Goal: Information Seeking & Learning: Check status

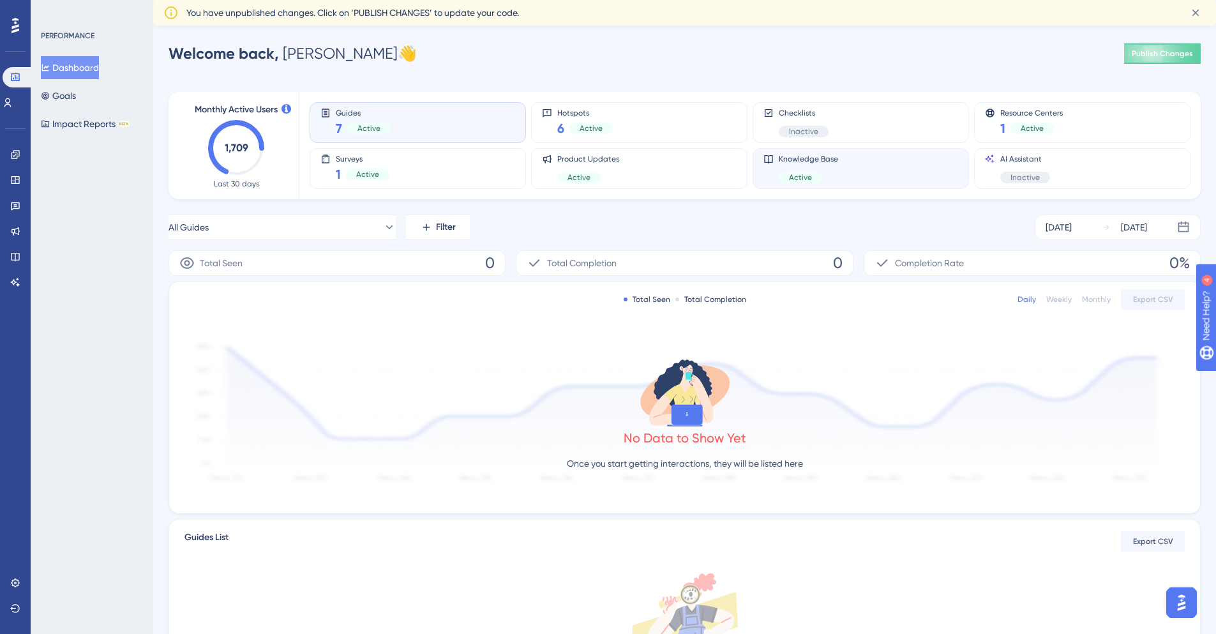
click at [869, 184] on div "Knowledge Base Active" at bounding box center [860, 168] width 216 height 41
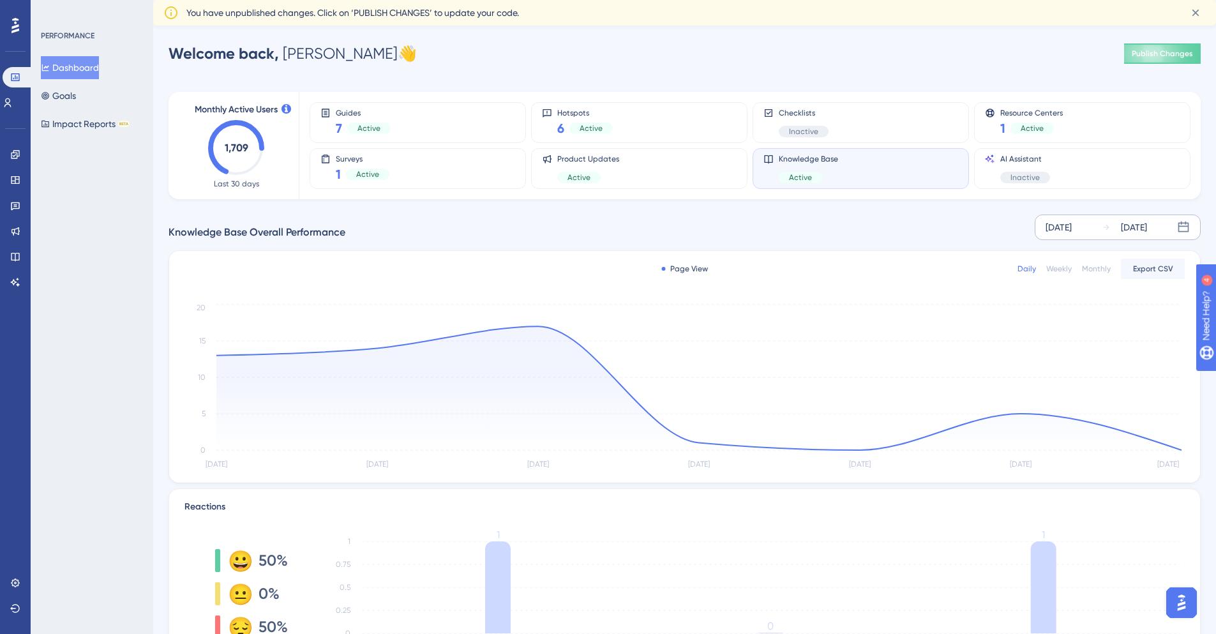
click at [1072, 222] on div "[DATE]" at bounding box center [1058, 227] width 26 height 15
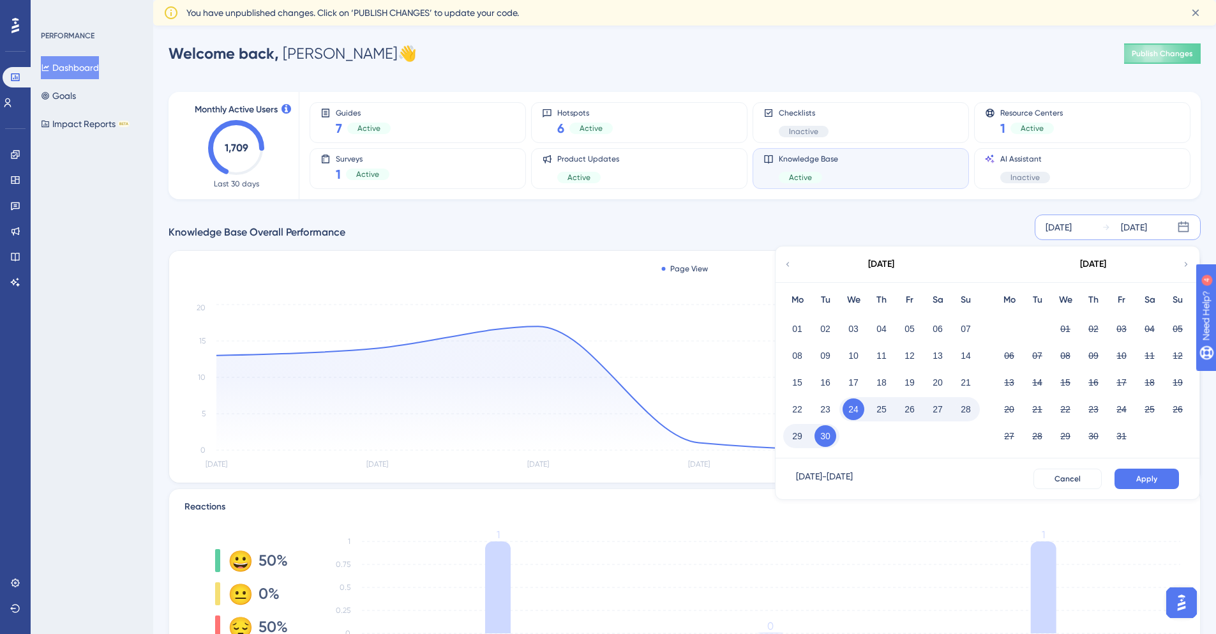
click at [796, 316] on div "01 02 03 04 05 06 07" at bounding box center [881, 327] width 197 height 27
click at [802, 330] on button "01" at bounding box center [797, 329] width 22 height 22
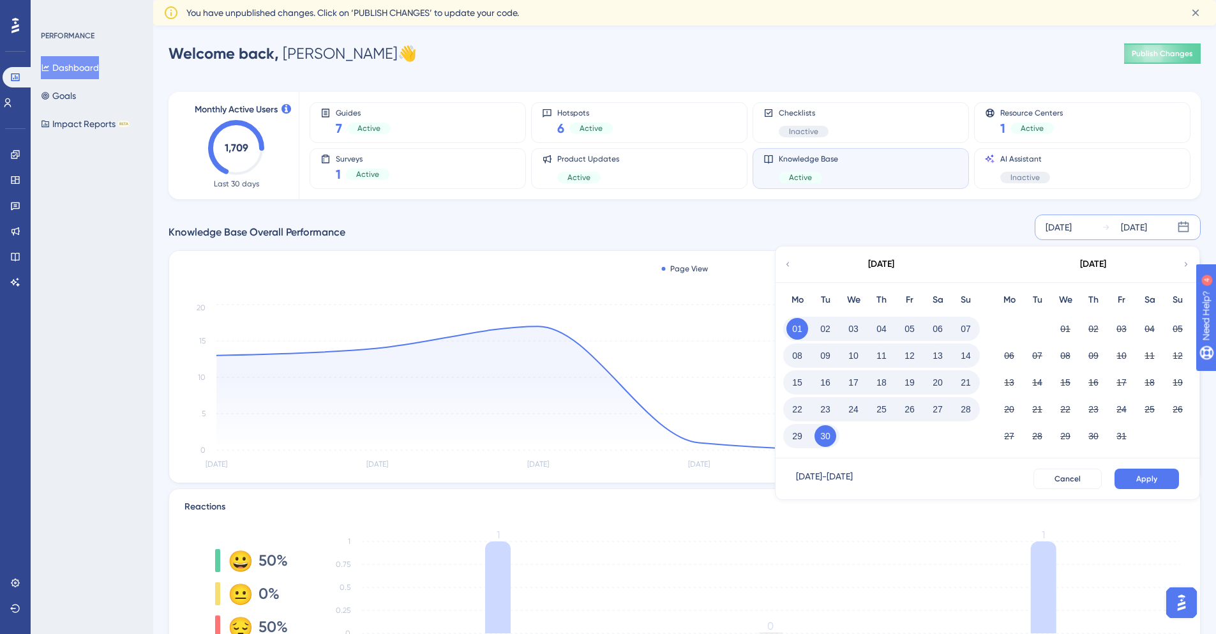
click at [1143, 473] on button "Apply" at bounding box center [1146, 478] width 64 height 20
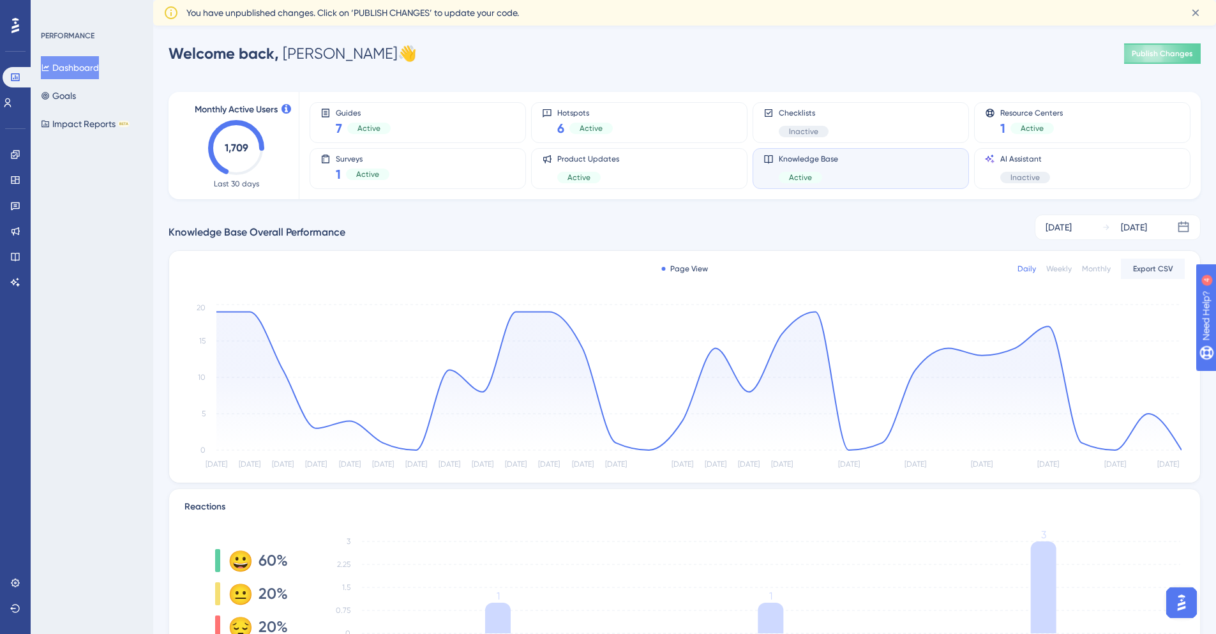
click at [679, 276] on div "Page View Daily Weekly Monthly Export CSV [DATE] [DATE] [DATE] [DATE] [DATE] [D…" at bounding box center [684, 367] width 1031 height 232
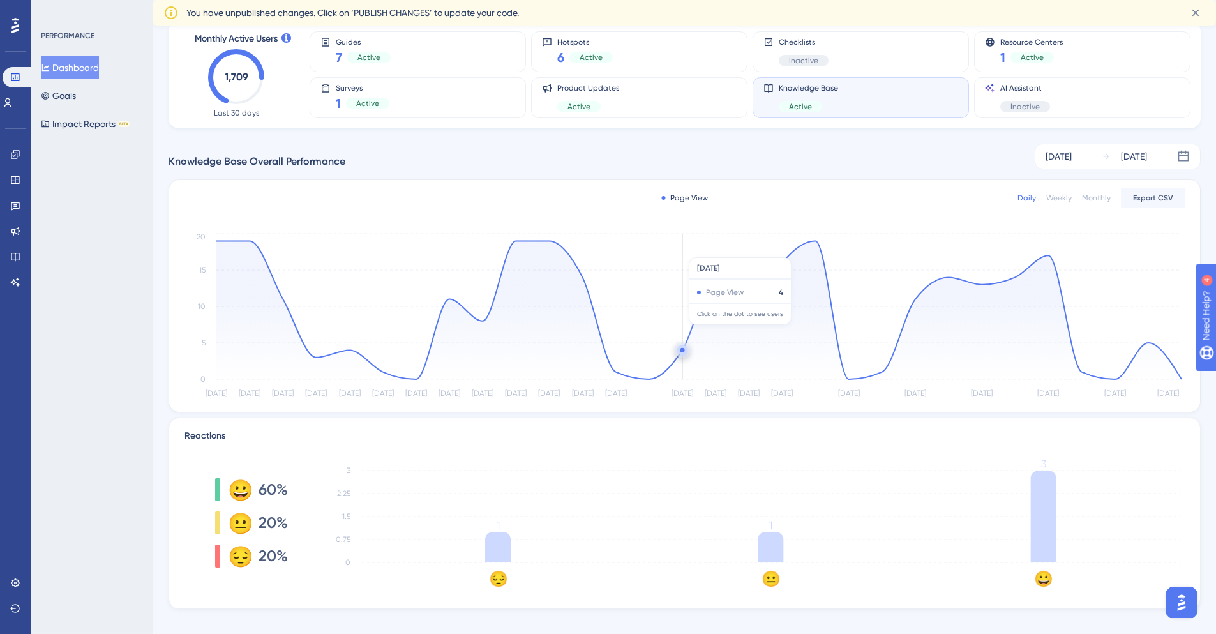
scroll to position [77, 0]
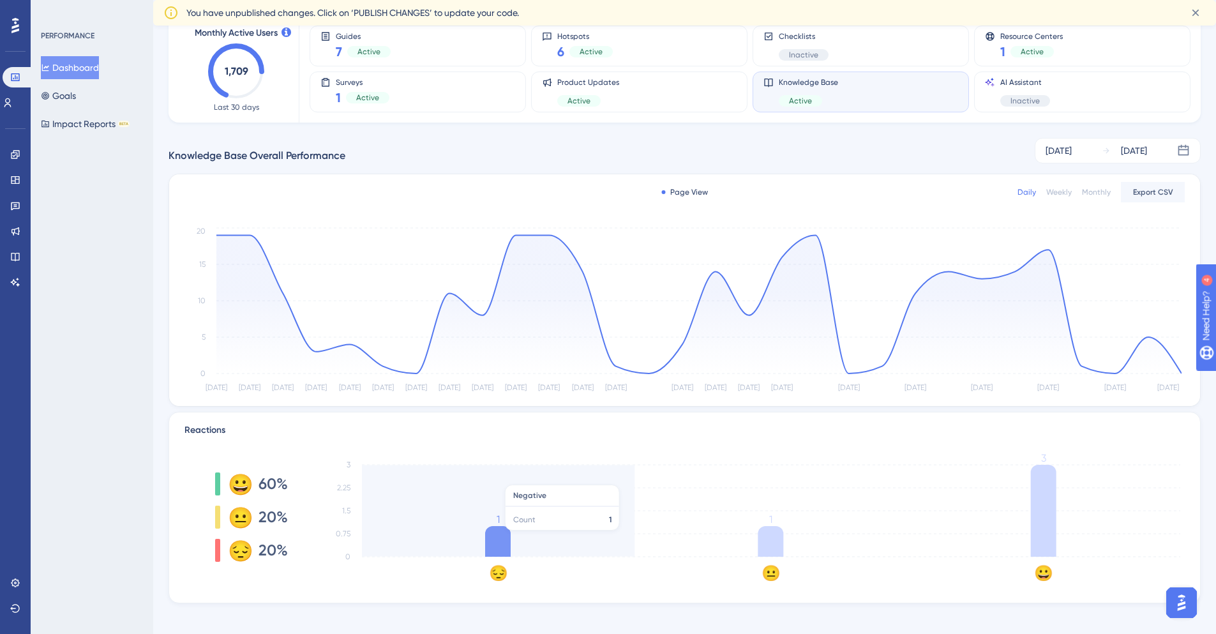
click at [486, 537] on icon at bounding box center [498, 541] width 26 height 31
click at [501, 538] on icon at bounding box center [498, 541] width 26 height 31
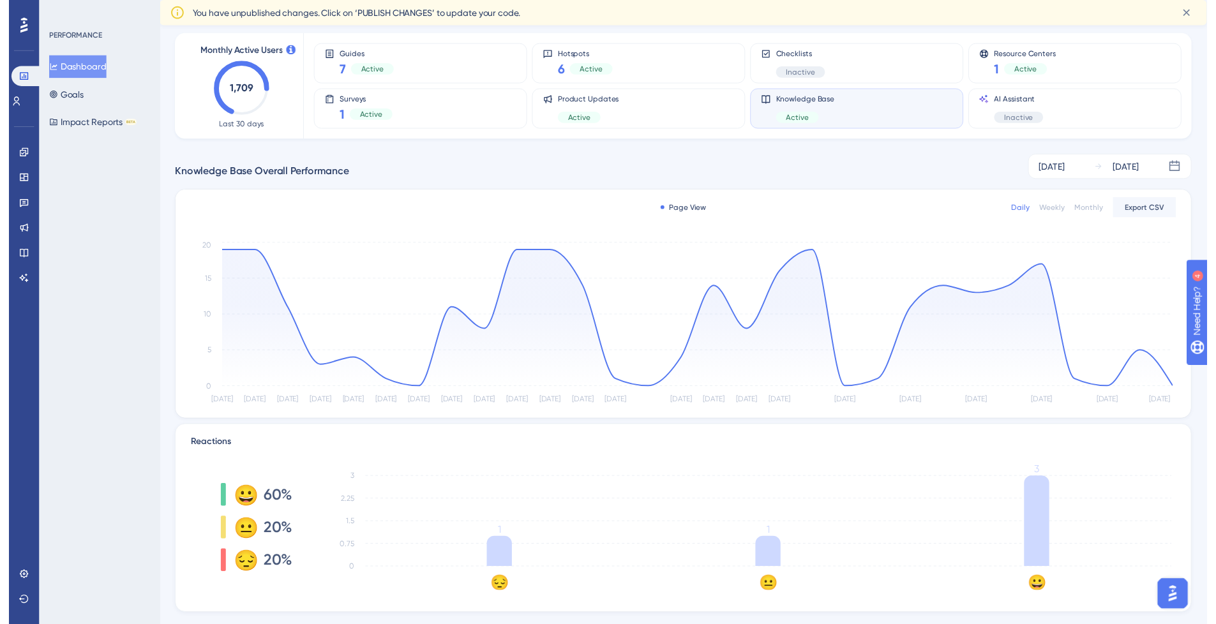
scroll to position [0, 0]
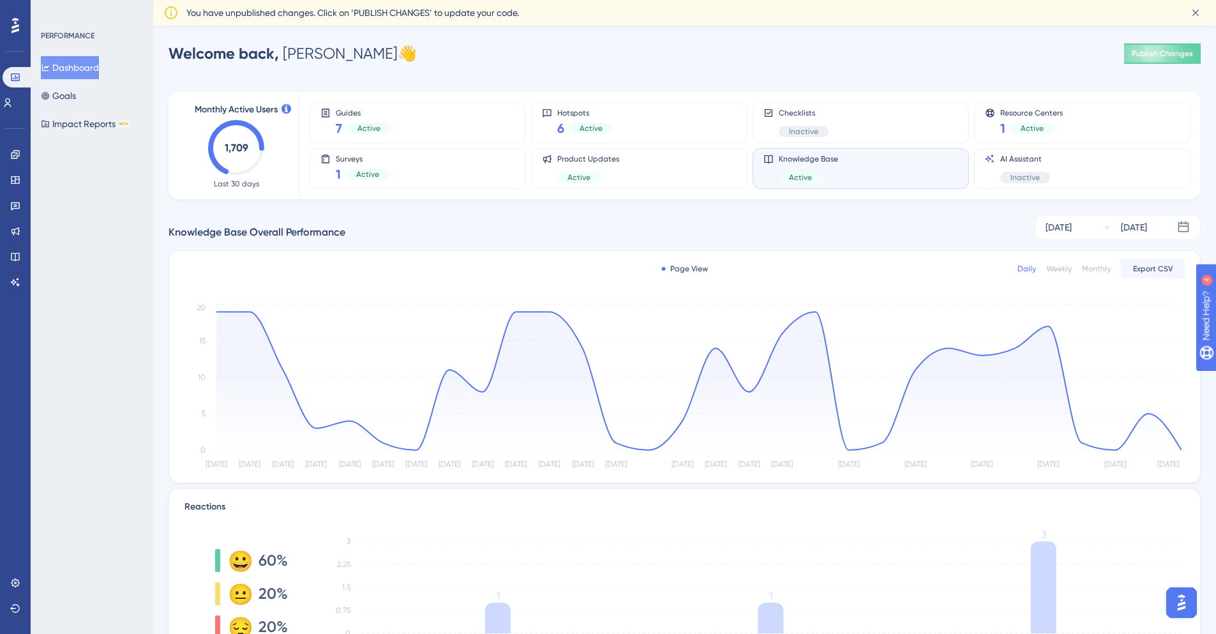
click at [849, 171] on div "Knowledge Base Active" at bounding box center [860, 168] width 195 height 29
click at [1013, 110] on span "Resource Centers" at bounding box center [1031, 112] width 63 height 9
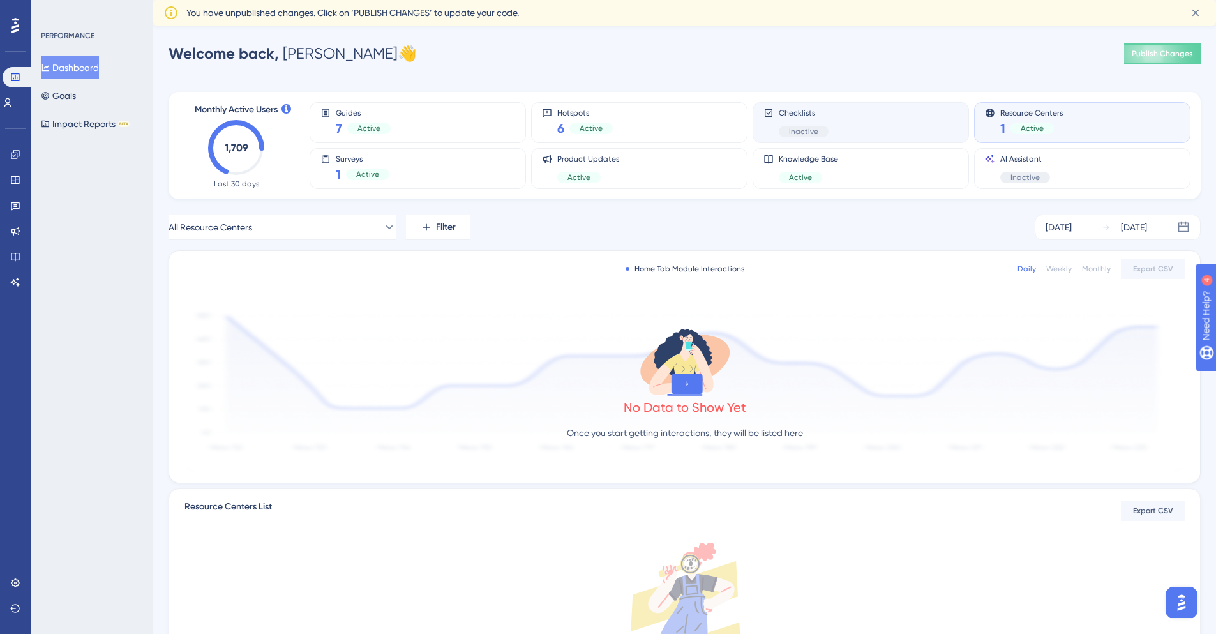
click at [934, 123] on div "Checklists Inactive" at bounding box center [860, 122] width 195 height 29
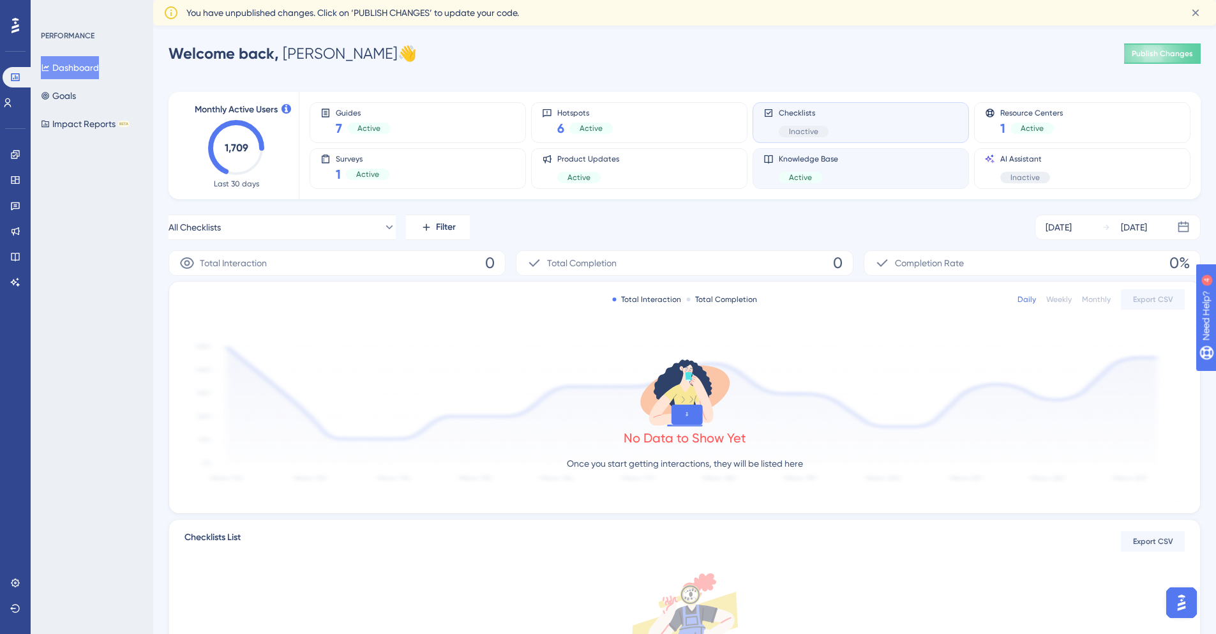
click at [942, 165] on div "Knowledge Base Active" at bounding box center [860, 168] width 195 height 29
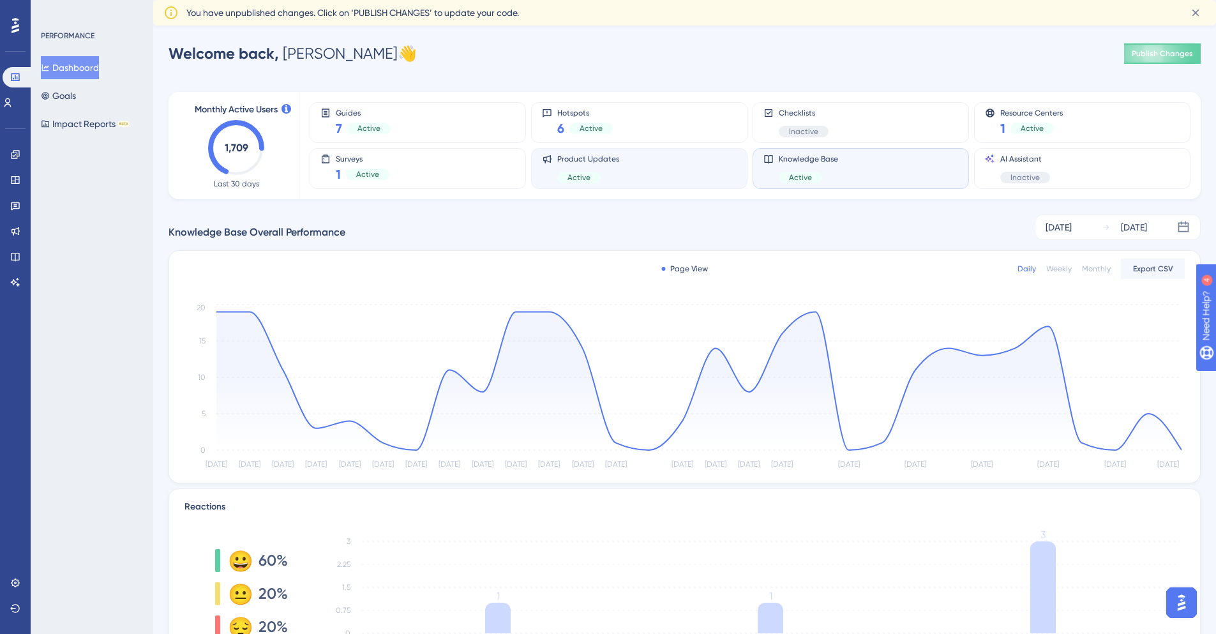
click at [613, 183] on div "Product Updates Active" at bounding box center [639, 168] width 216 height 41
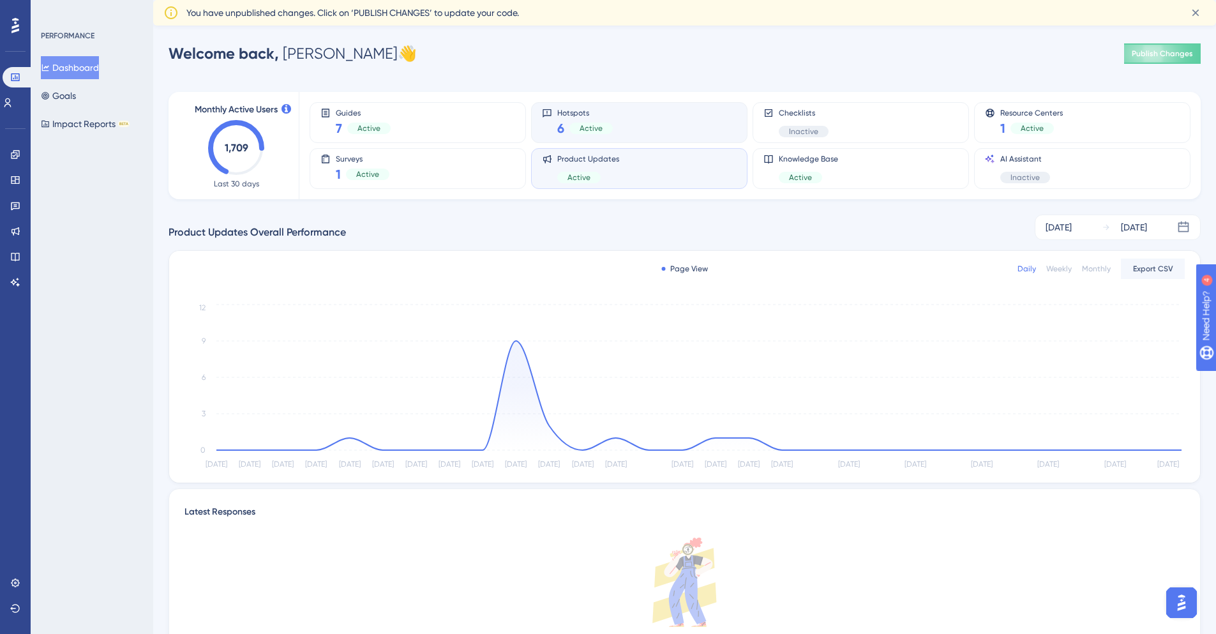
click at [631, 129] on div "Hotspots 6 Active" at bounding box center [639, 122] width 195 height 29
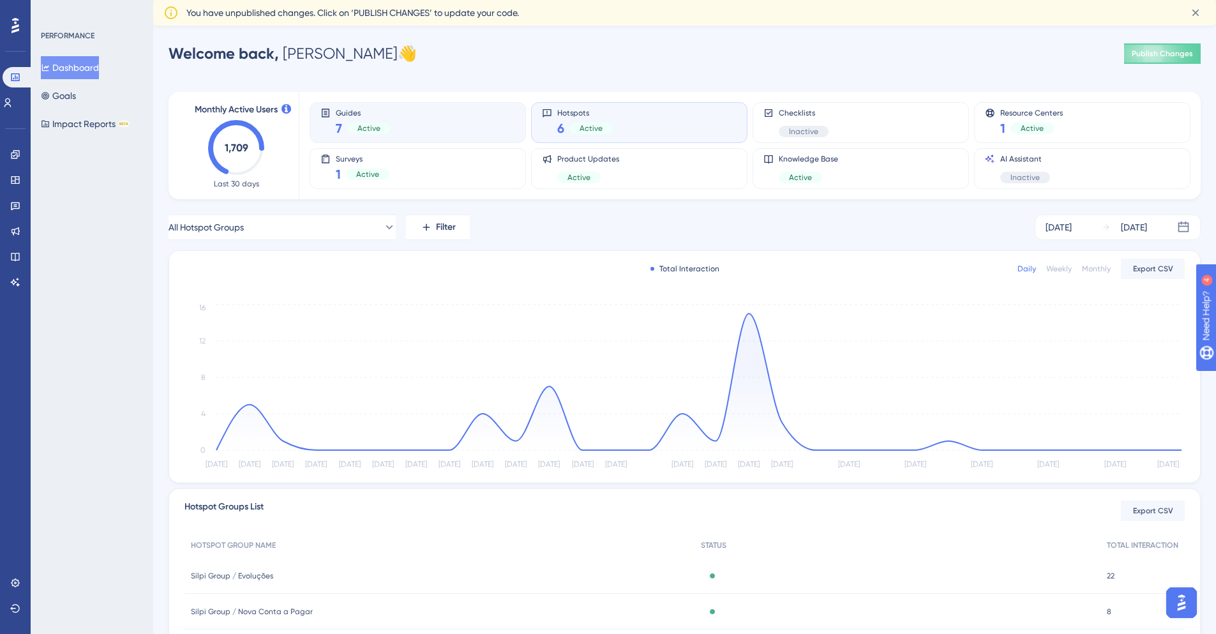
click at [421, 116] on div "Guides 7 Active" at bounding box center [417, 122] width 195 height 29
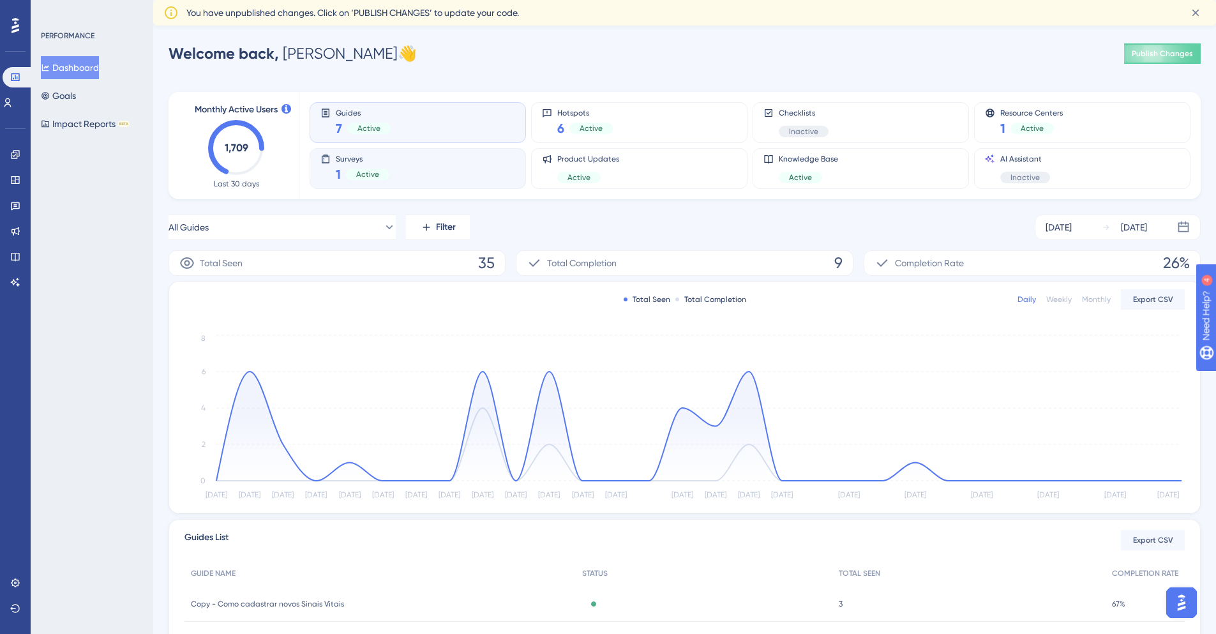
click at [450, 168] on div "Surveys 1 Active" at bounding box center [417, 168] width 195 height 29
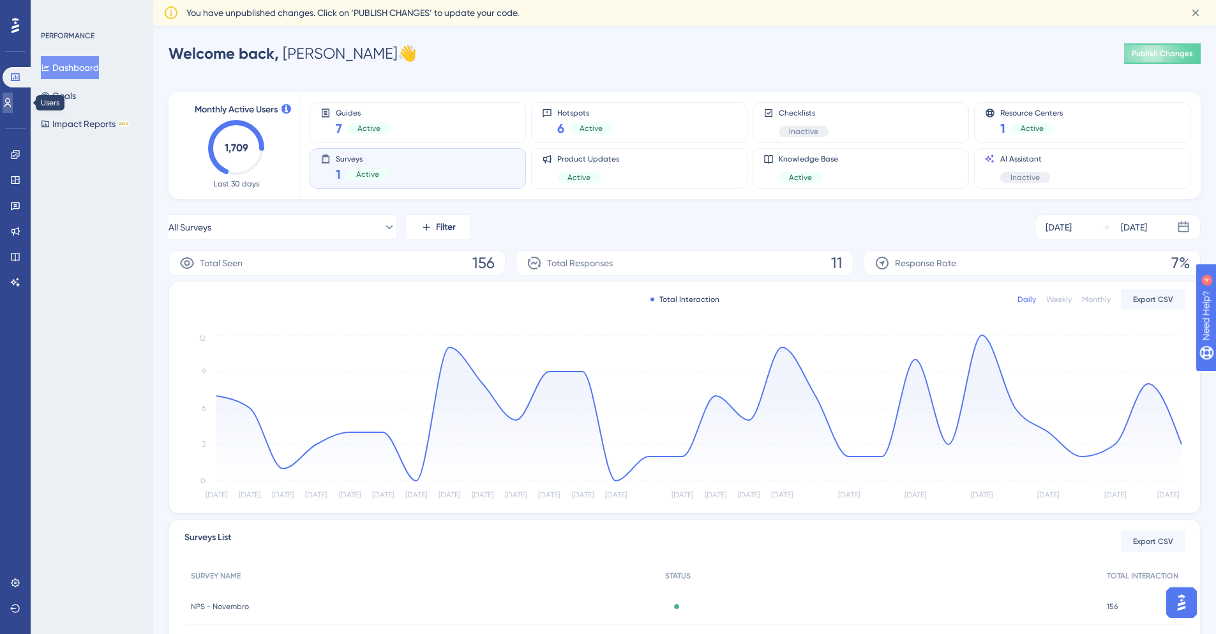
click at [13, 99] on icon at bounding box center [8, 103] width 10 height 10
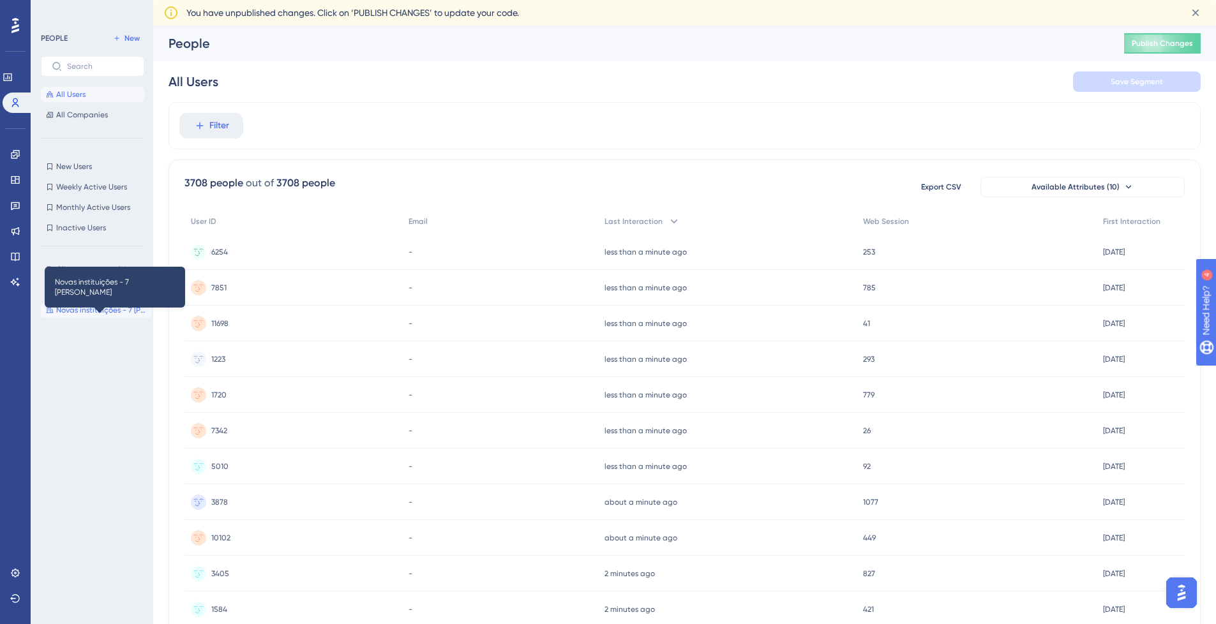
click at [123, 310] on span "Novas instituições - 7 [PERSON_NAME]" at bounding box center [101, 310] width 91 height 10
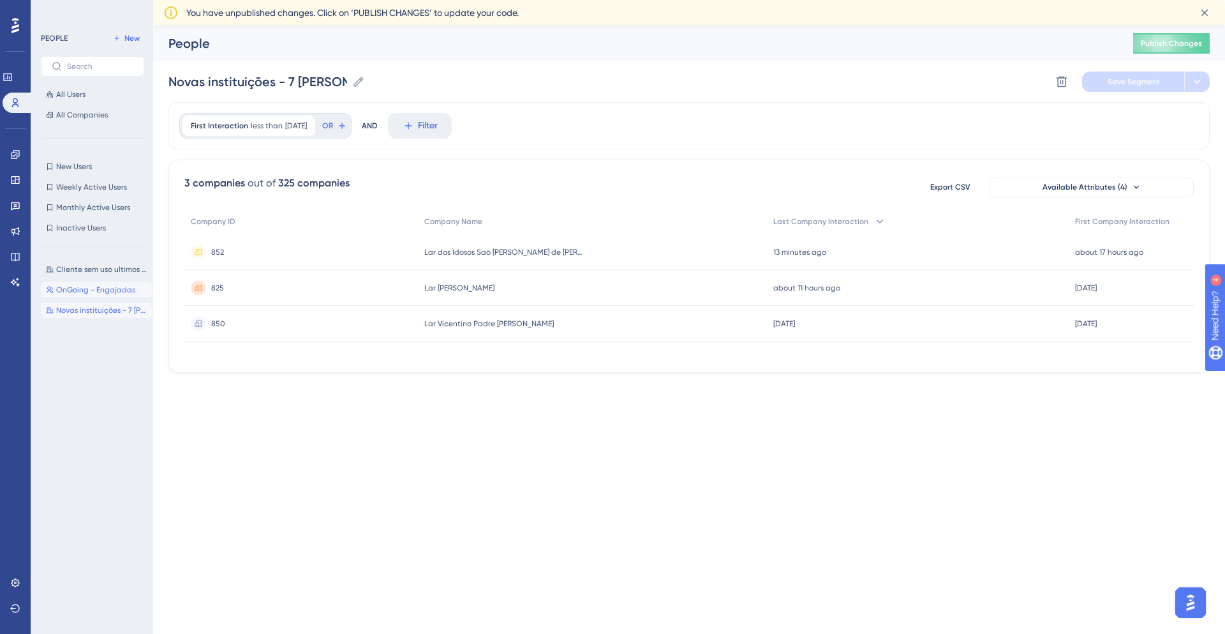
click at [112, 290] on span "OnGoing - Engajadas" at bounding box center [95, 290] width 79 height 10
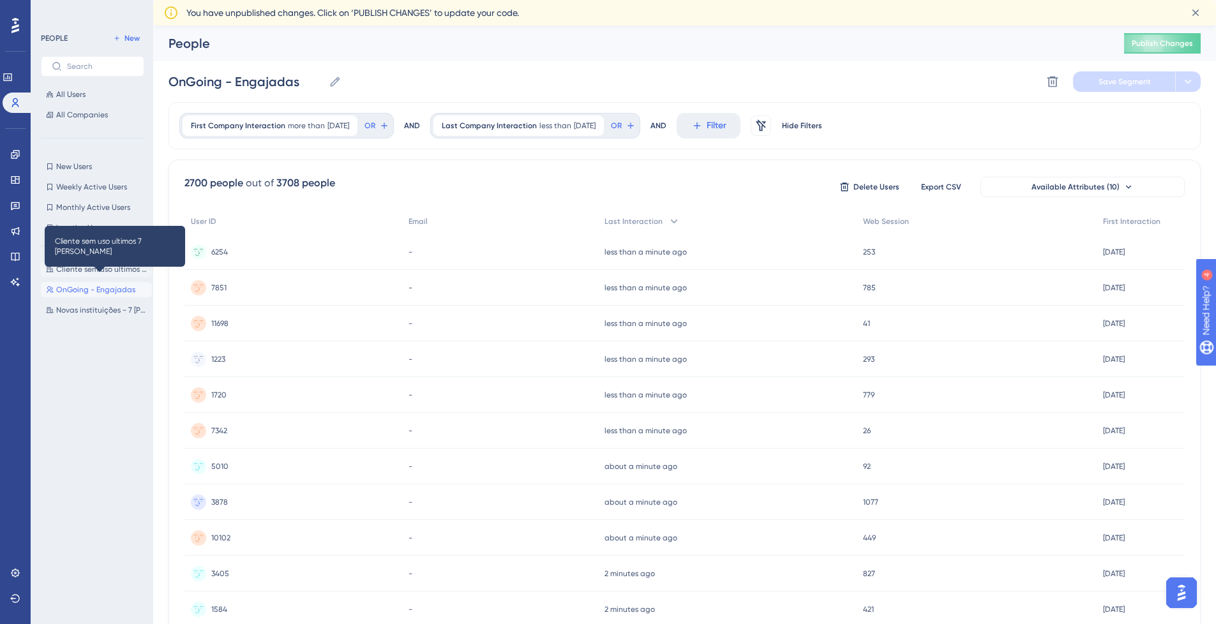
click at [112, 268] on span "Cliente sem uso ultimos 7 [PERSON_NAME]" at bounding box center [101, 269] width 91 height 10
type input "Cliente sem uso ultimos 7 [PERSON_NAME]"
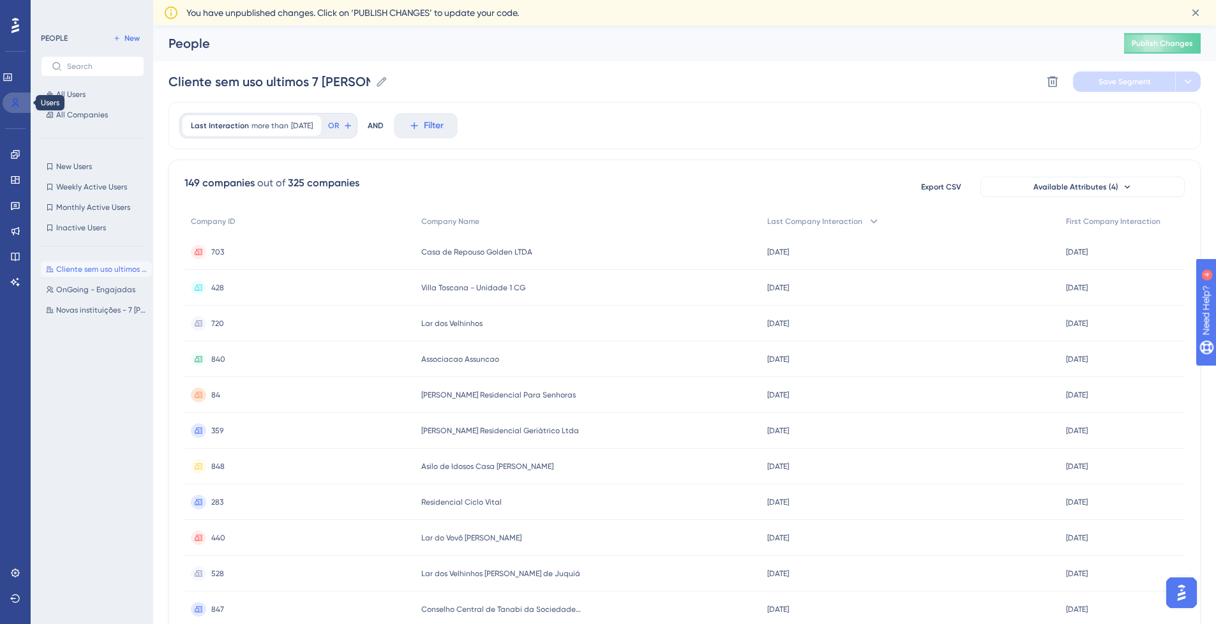
click at [22, 100] on link at bounding box center [18, 103] width 31 height 20
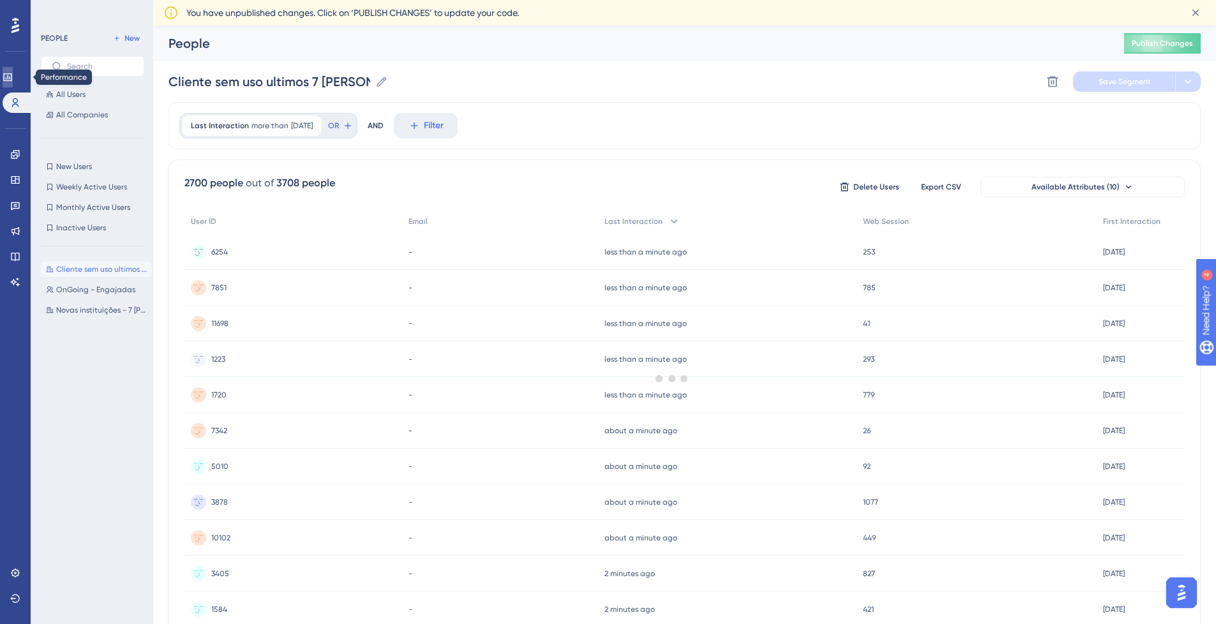
click at [11, 74] on icon at bounding box center [8, 77] width 10 height 10
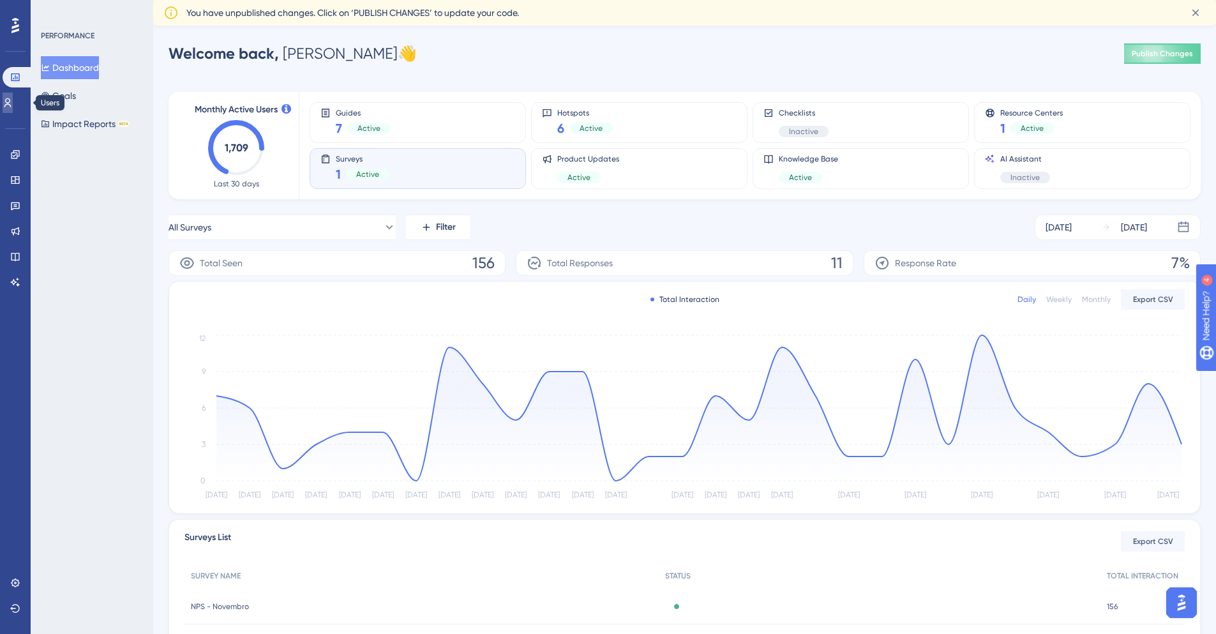
click at [4, 101] on link at bounding box center [8, 103] width 10 height 20
